Goal: Go to known website: Access a specific website the user already knows

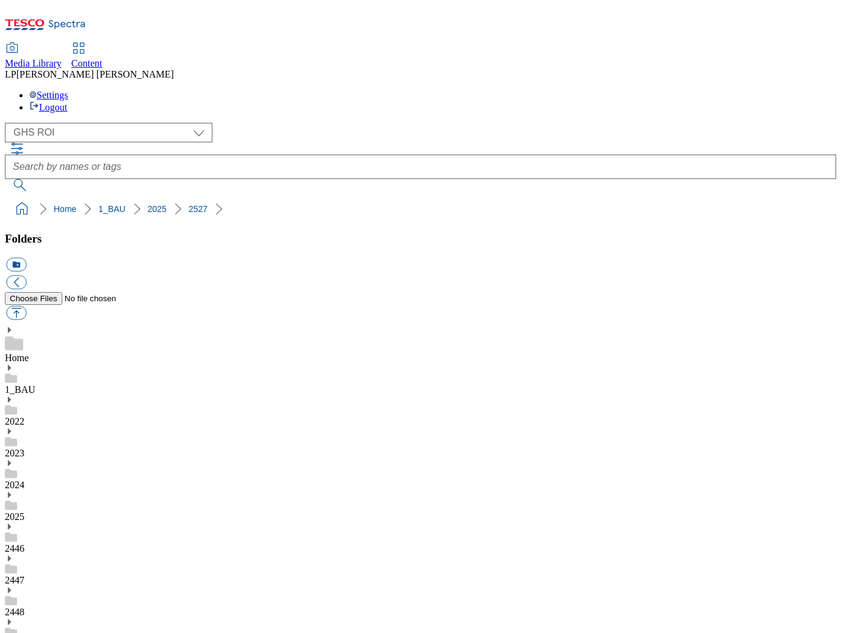
select select "flare-ghs-roi"
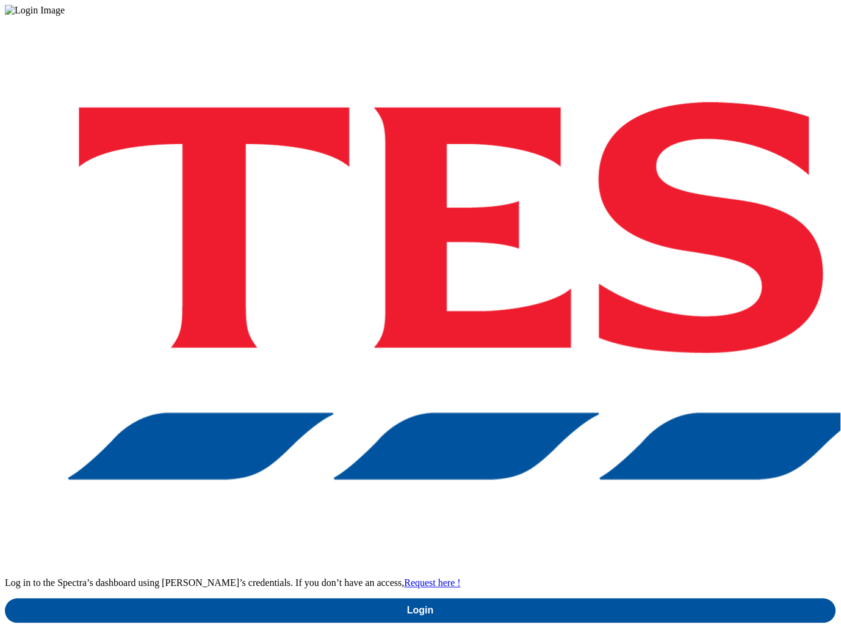
click at [544, 377] on div "Log in to the Spectra’s dashboard using Tesco’s credentials. If you don’t have …" at bounding box center [421, 319] width 832 height 607
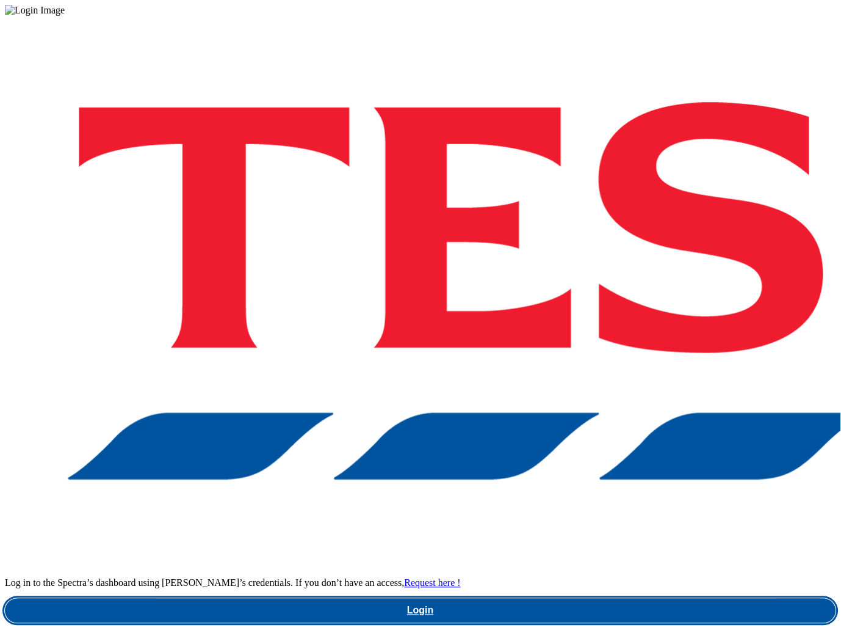
click at [544, 598] on link "Login" at bounding box center [421, 610] width 832 height 24
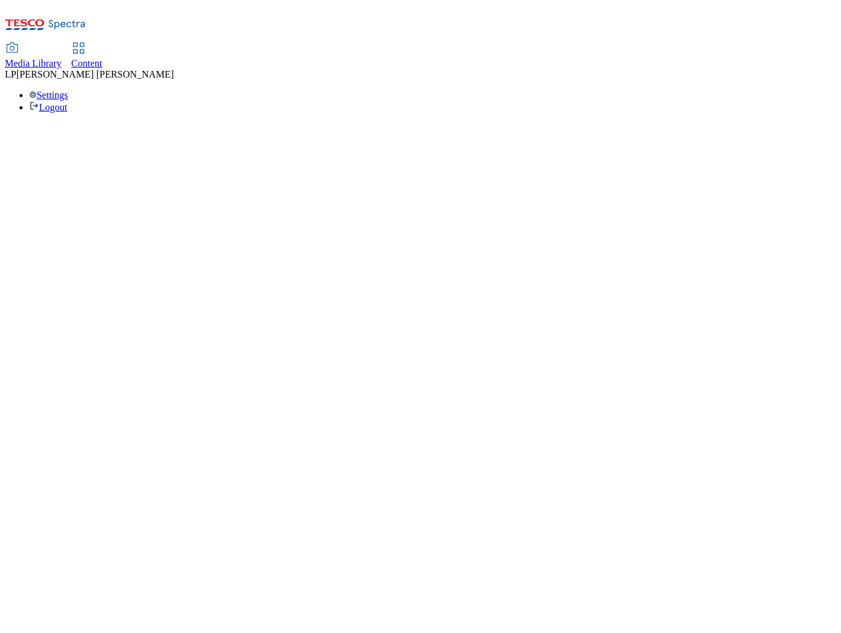
select select "flare-ghs-roi"
